Goal: Check status: Check status

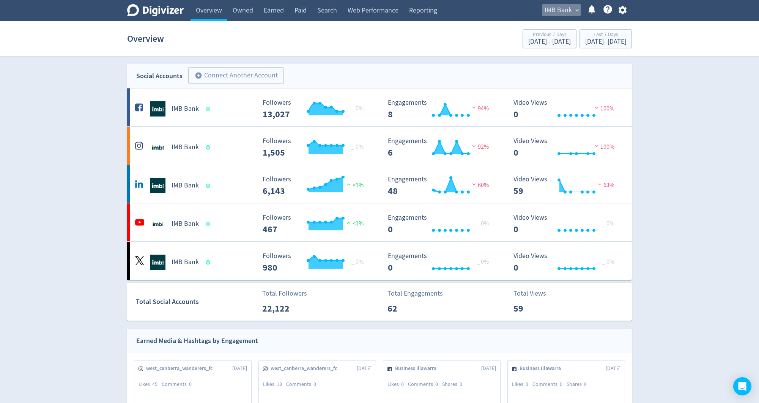
click at [567, 15] on span "IMB Bank" at bounding box center [557, 10] width 27 height 12
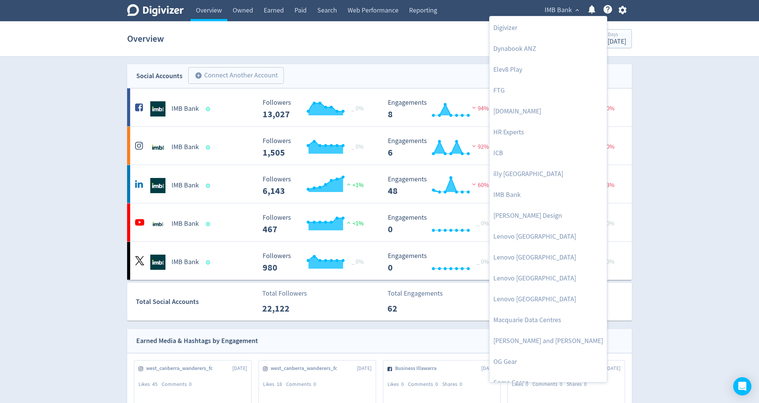
scroll to position [156, 0]
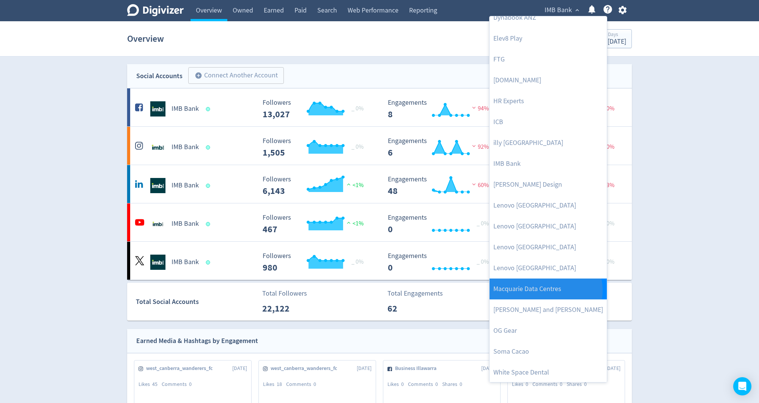
click at [545, 290] on link "Macquarie Data Centres" at bounding box center [547, 288] width 117 height 21
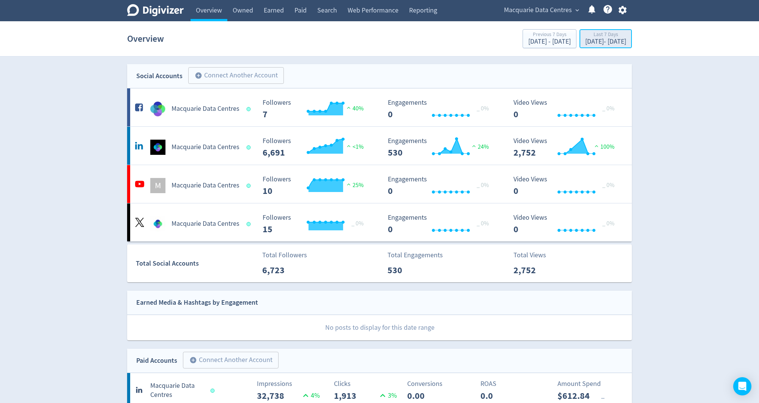
click at [585, 39] on div "[DATE] - [DATE]" at bounding box center [605, 41] width 41 height 7
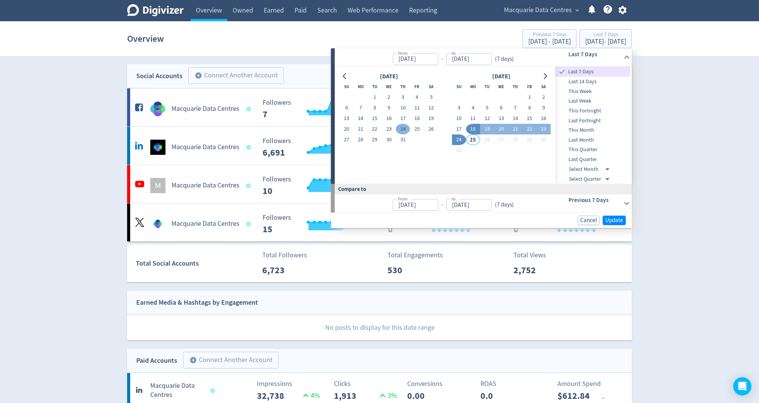
click at [405, 128] on button "24" at bounding box center [403, 129] width 14 height 11
type input "[DATE]"
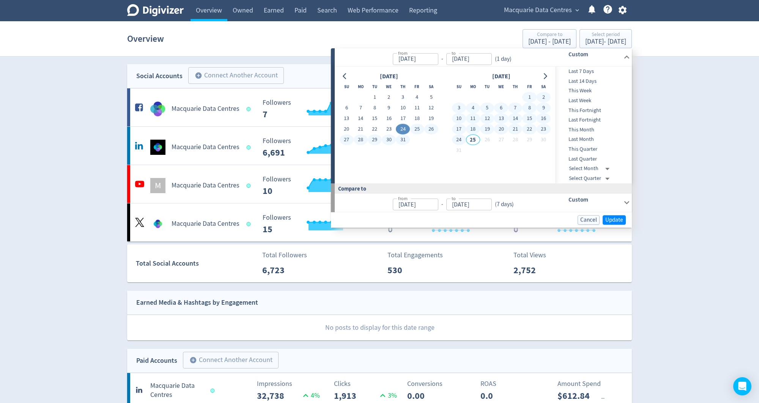
click at [457, 140] on button "24" at bounding box center [459, 140] width 14 height 11
type input "[DATE]"
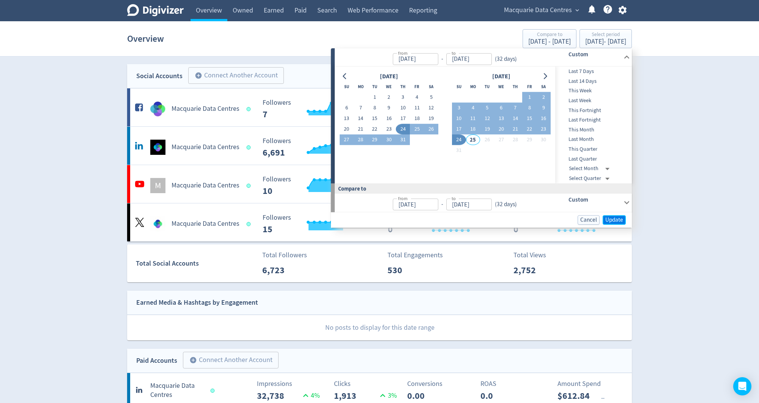
click at [612, 219] on span "Update" at bounding box center [614, 220] width 18 height 6
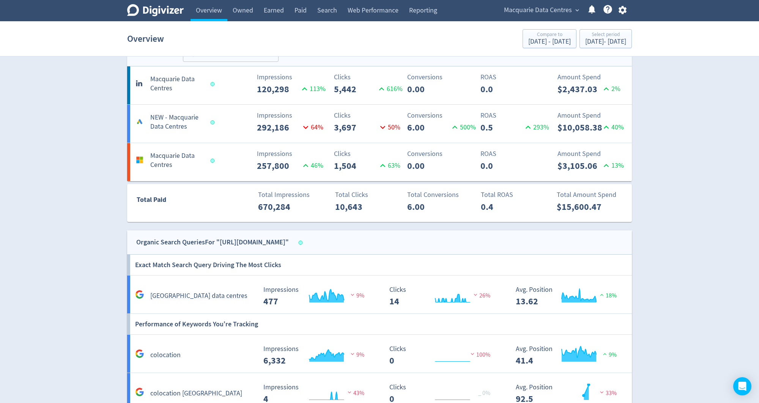
scroll to position [540, 0]
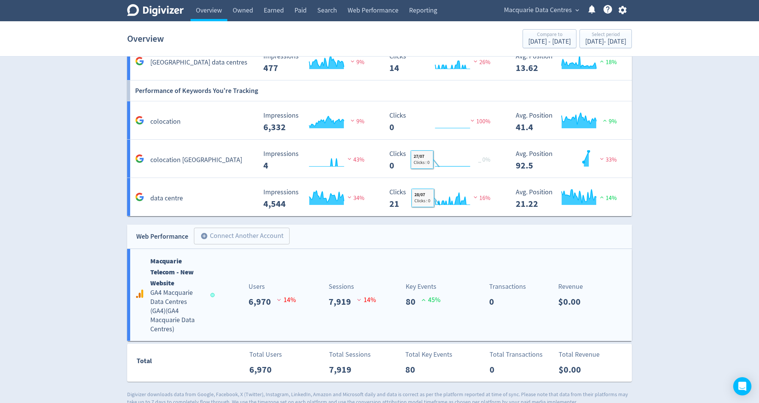
click at [452, 294] on div "Key Events 80 45 %" at bounding box center [432, 294] width 63 height 27
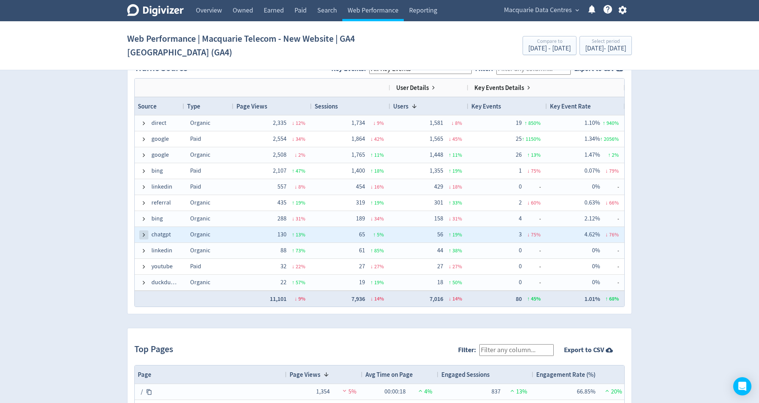
scroll to position [506, 0]
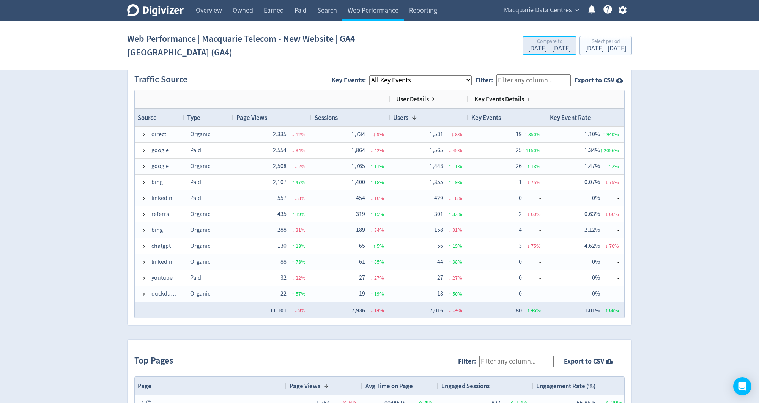
click at [538, 48] on div "[DATE] - [DATE]" at bounding box center [549, 48] width 42 height 7
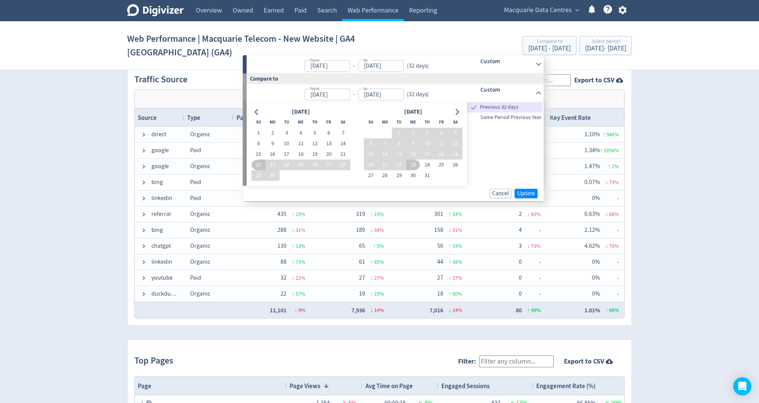
click at [493, 113] on span "Same Period Previous Year" at bounding box center [504, 117] width 75 height 8
type input "[DATE]"
click at [529, 191] on span "Update" at bounding box center [526, 193] width 18 height 6
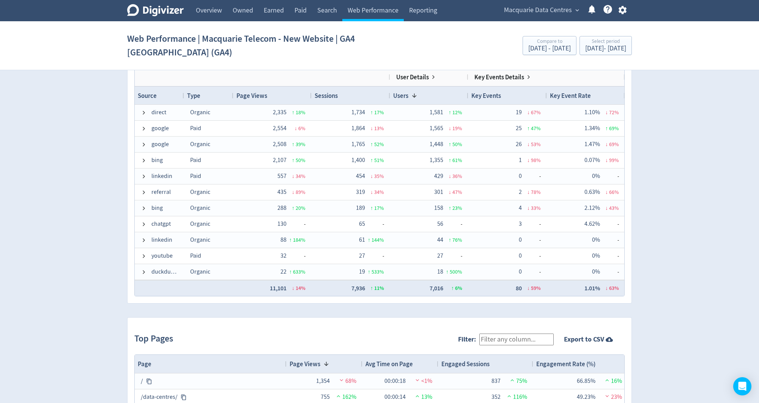
scroll to position [526, 0]
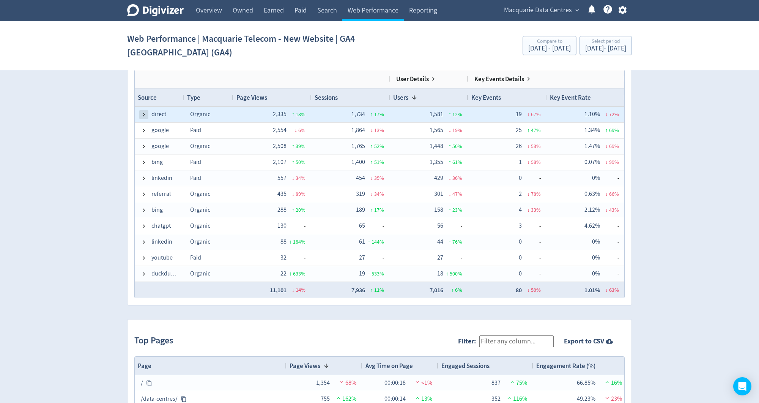
click at [141, 113] on span at bounding box center [144, 115] width 6 height 6
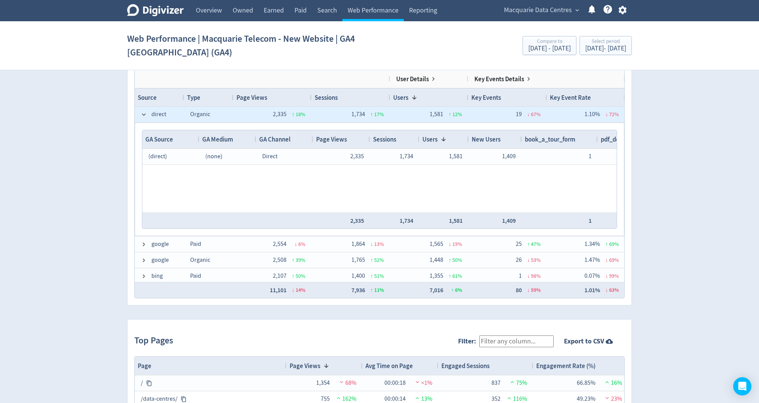
click at [141, 113] on span at bounding box center [144, 115] width 6 height 6
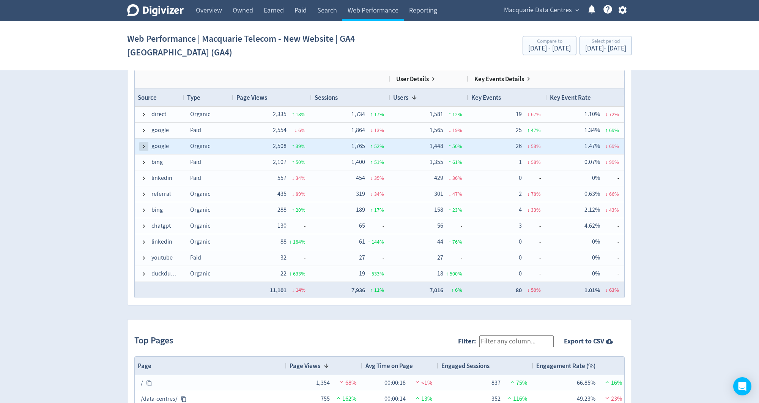
click at [143, 143] on span at bounding box center [144, 146] width 6 height 6
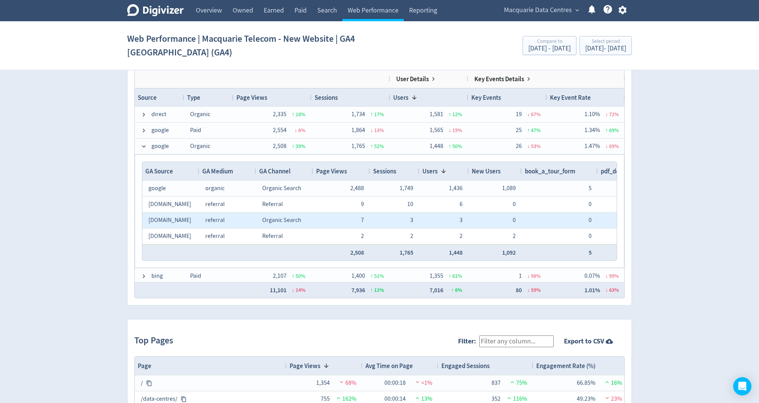
scroll to position [0, 0]
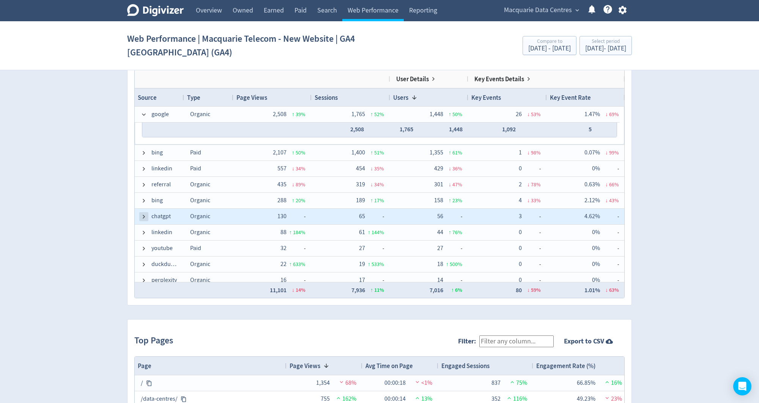
click at [142, 216] on span at bounding box center [144, 217] width 6 height 6
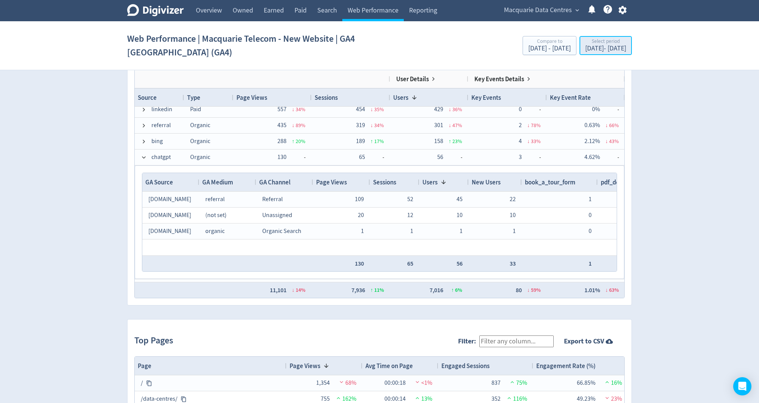
click at [585, 46] on div "[DATE] - [DATE]" at bounding box center [605, 48] width 41 height 7
